Goal: Task Accomplishment & Management: Manage account settings

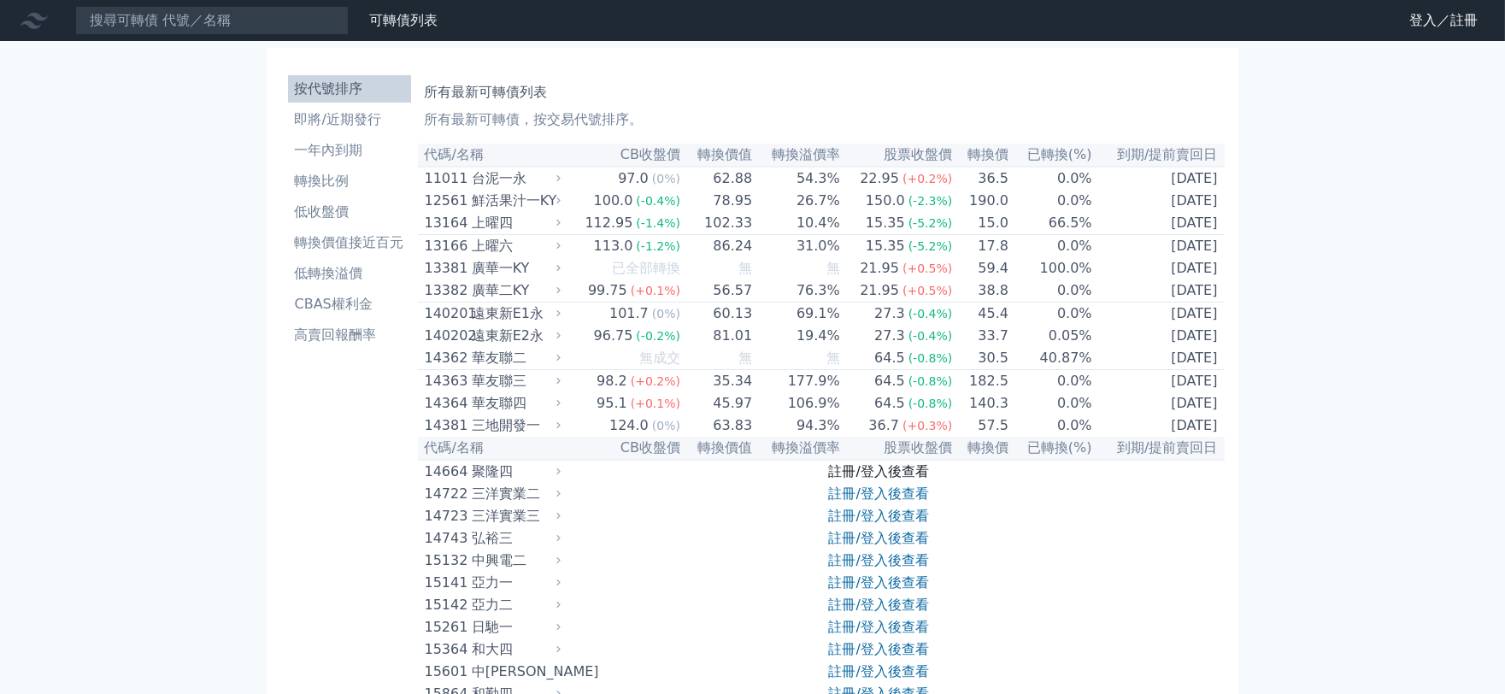
click at [882, 480] on link "註冊/登入後查看" at bounding box center [879, 471] width 100 height 16
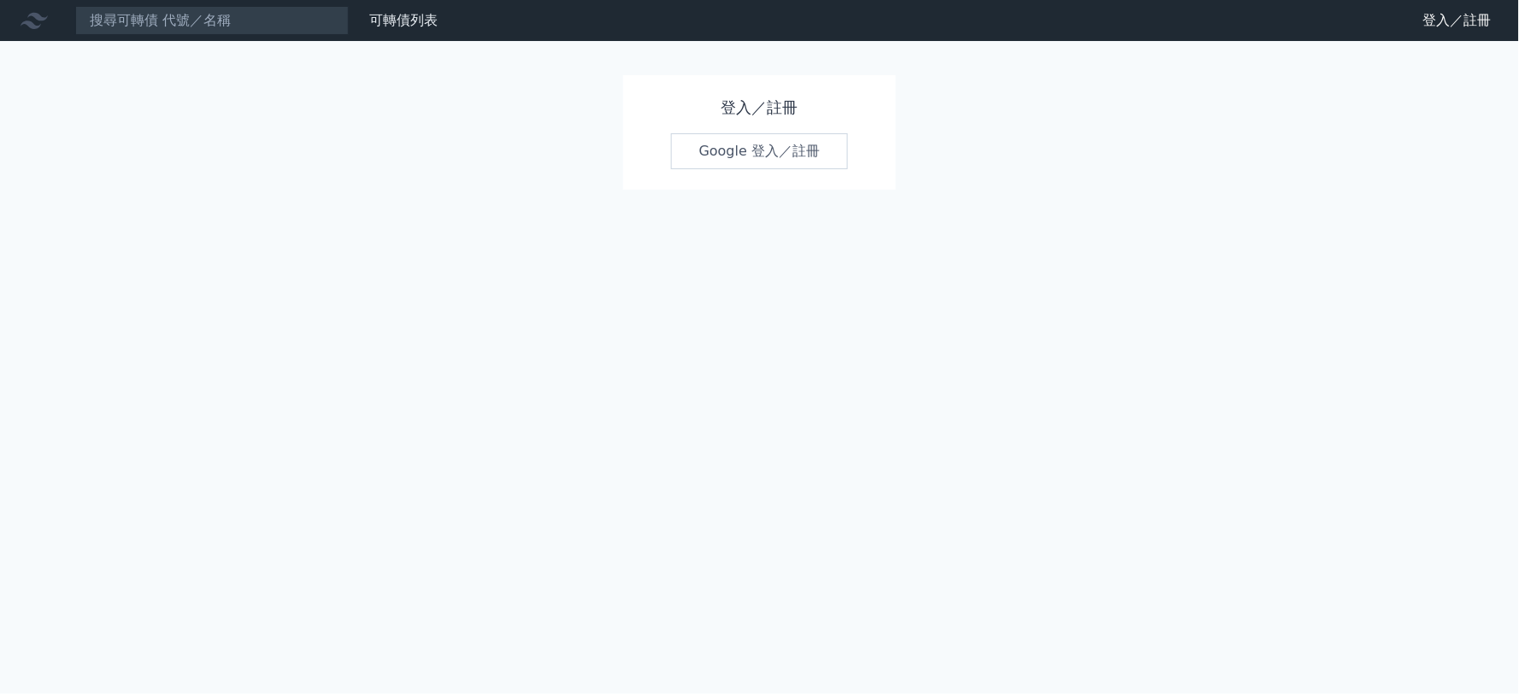
click at [787, 145] on link "Google 登入／註冊" at bounding box center [760, 151] width 178 height 36
